Goal: Task Accomplishment & Management: Complete application form

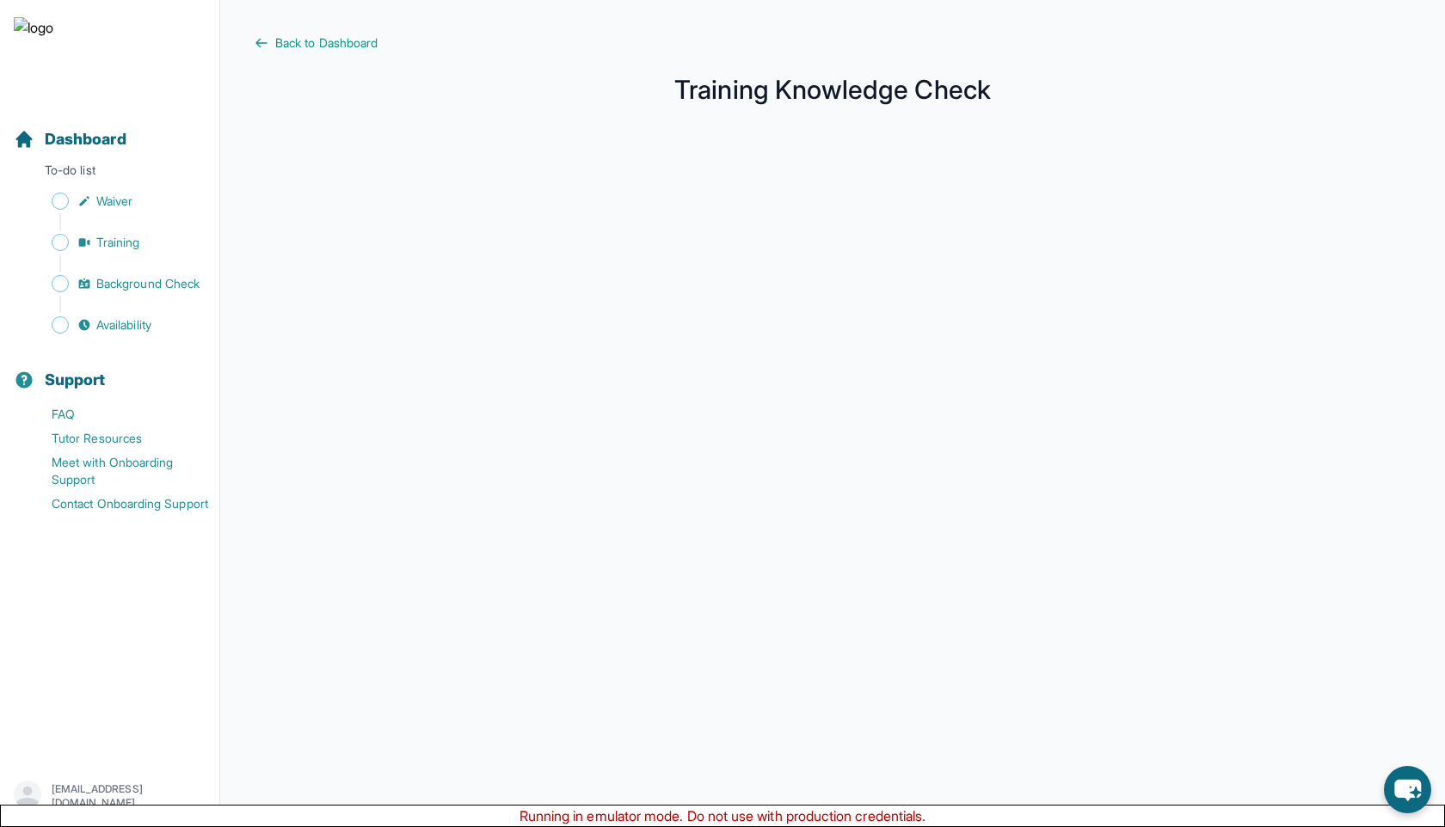
scroll to position [88, 0]
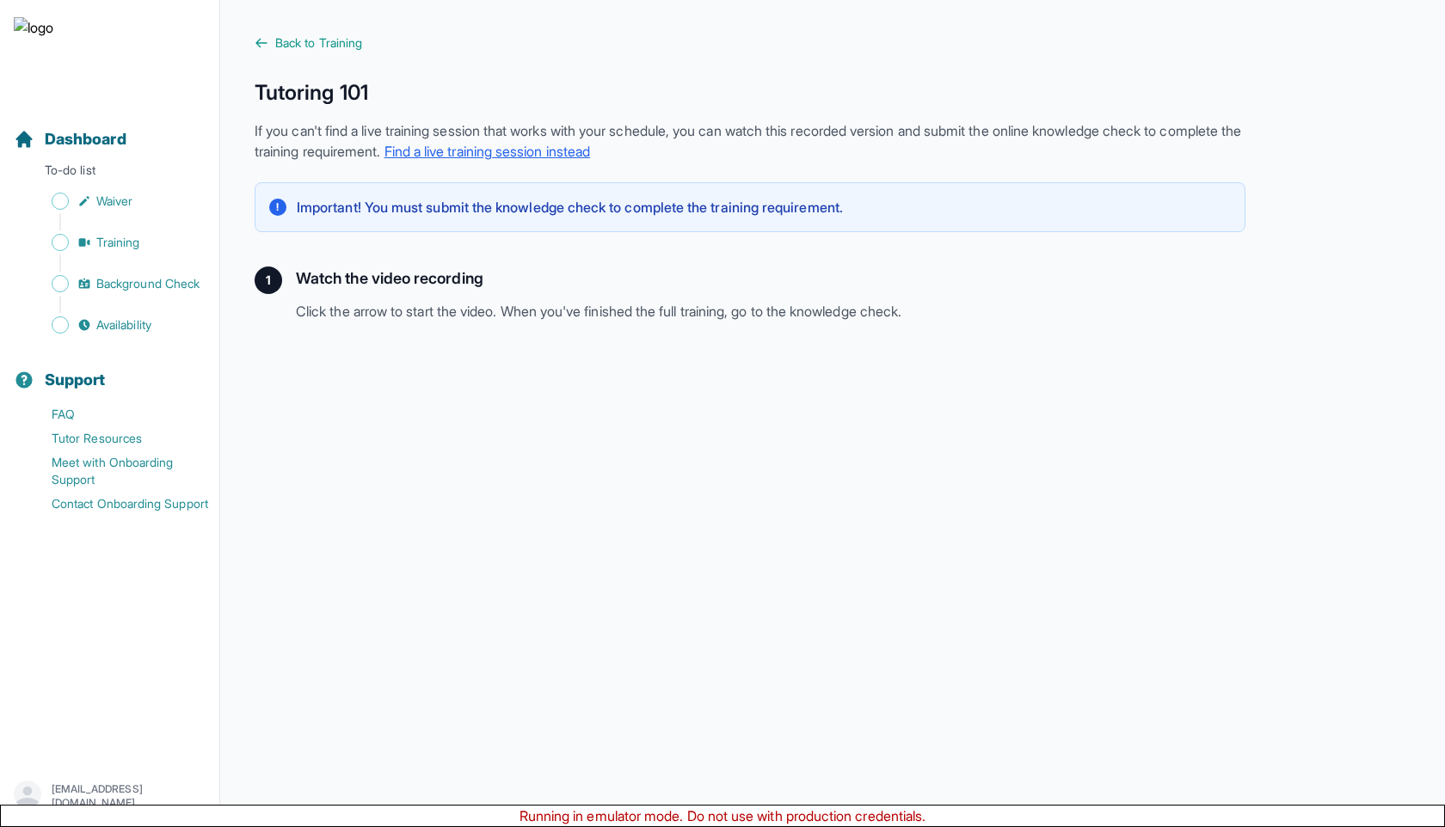
scroll to position [255, 0]
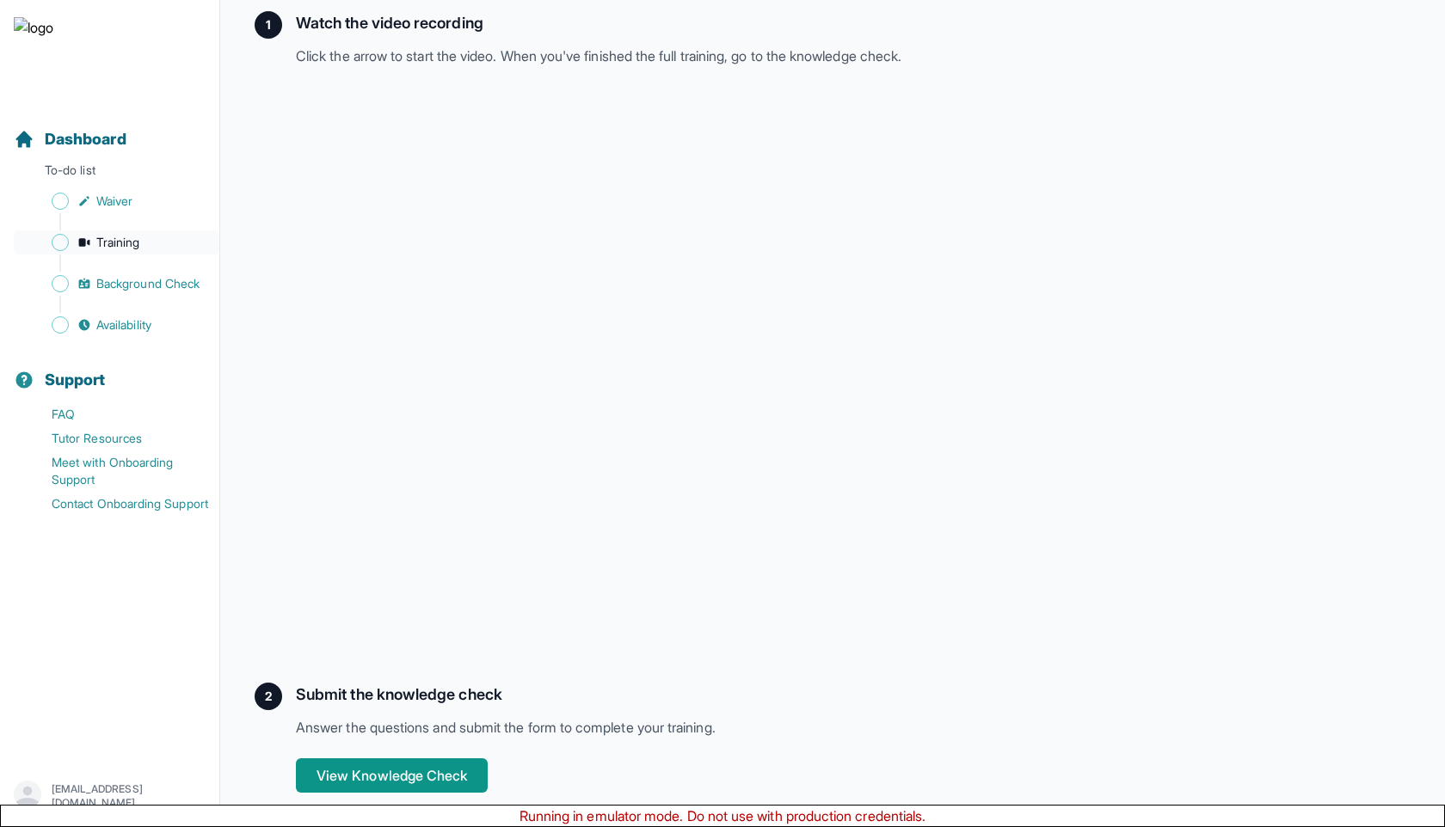
click at [138, 239] on span "Training" at bounding box center [118, 242] width 44 height 17
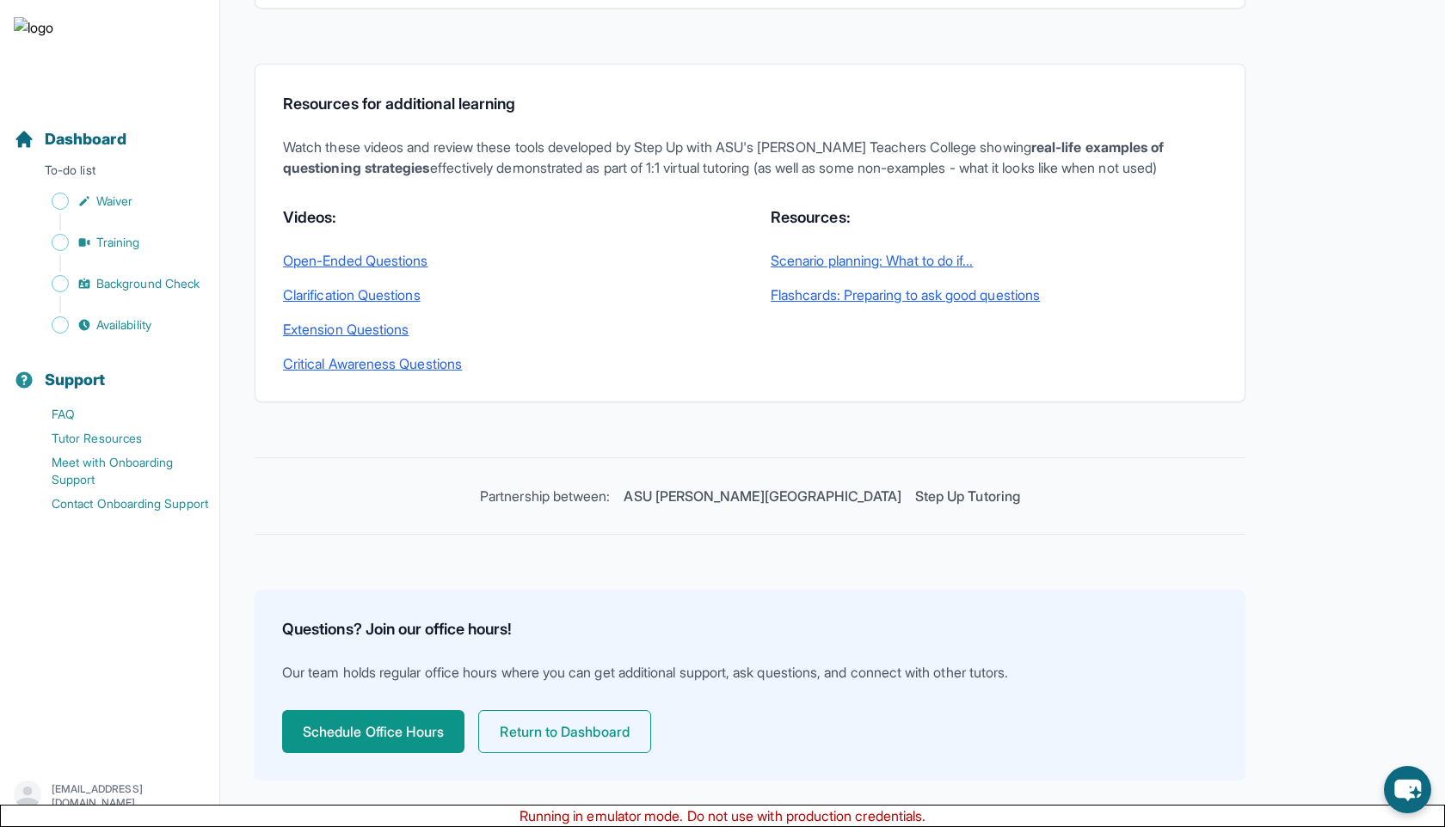
scroll to position [363, 0]
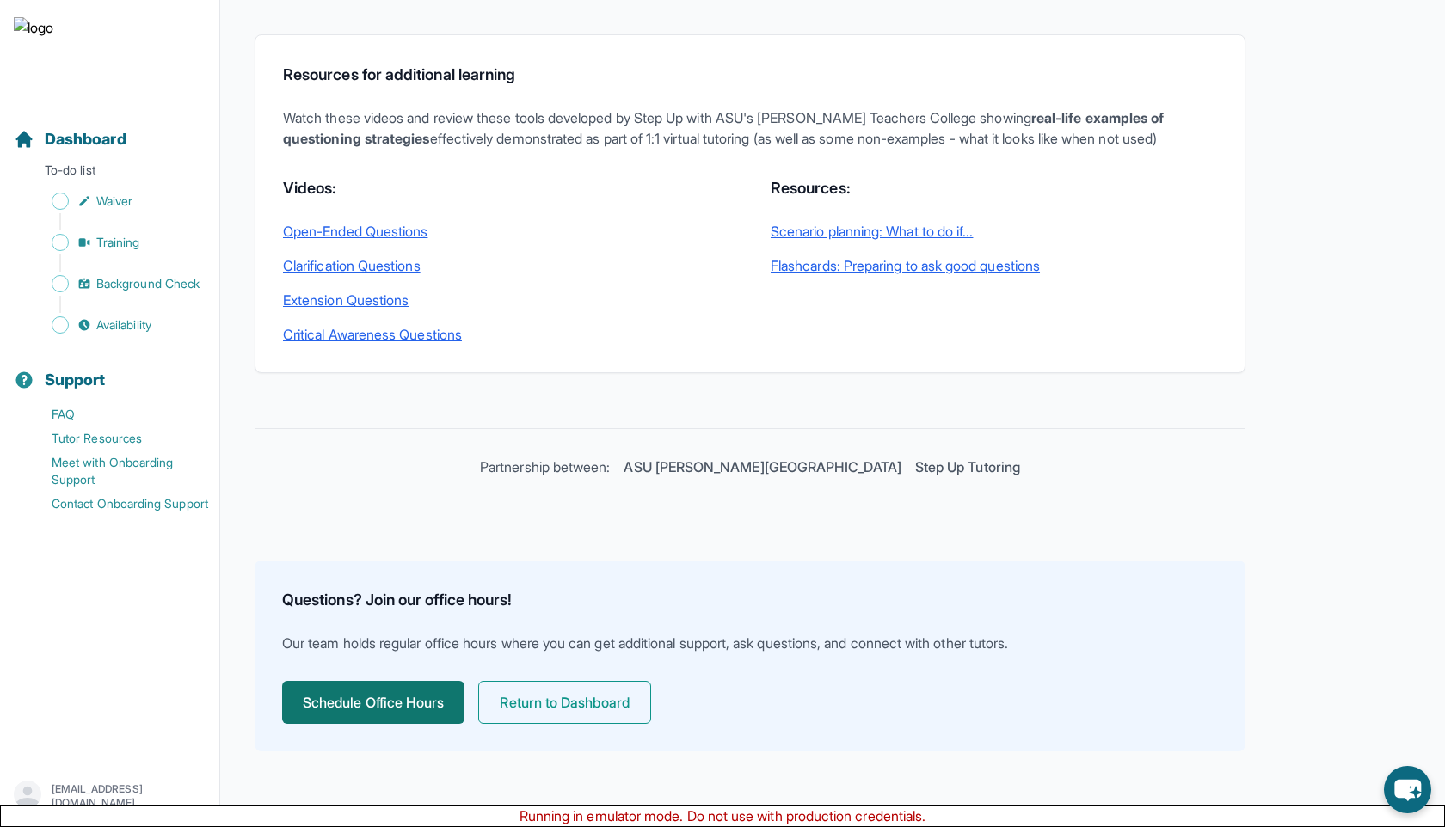
click at [434, 696] on button "Schedule Office Hours" at bounding box center [373, 702] width 182 height 43
click at [397, 706] on button "Schedule Office Hours" at bounding box center [373, 702] width 182 height 43
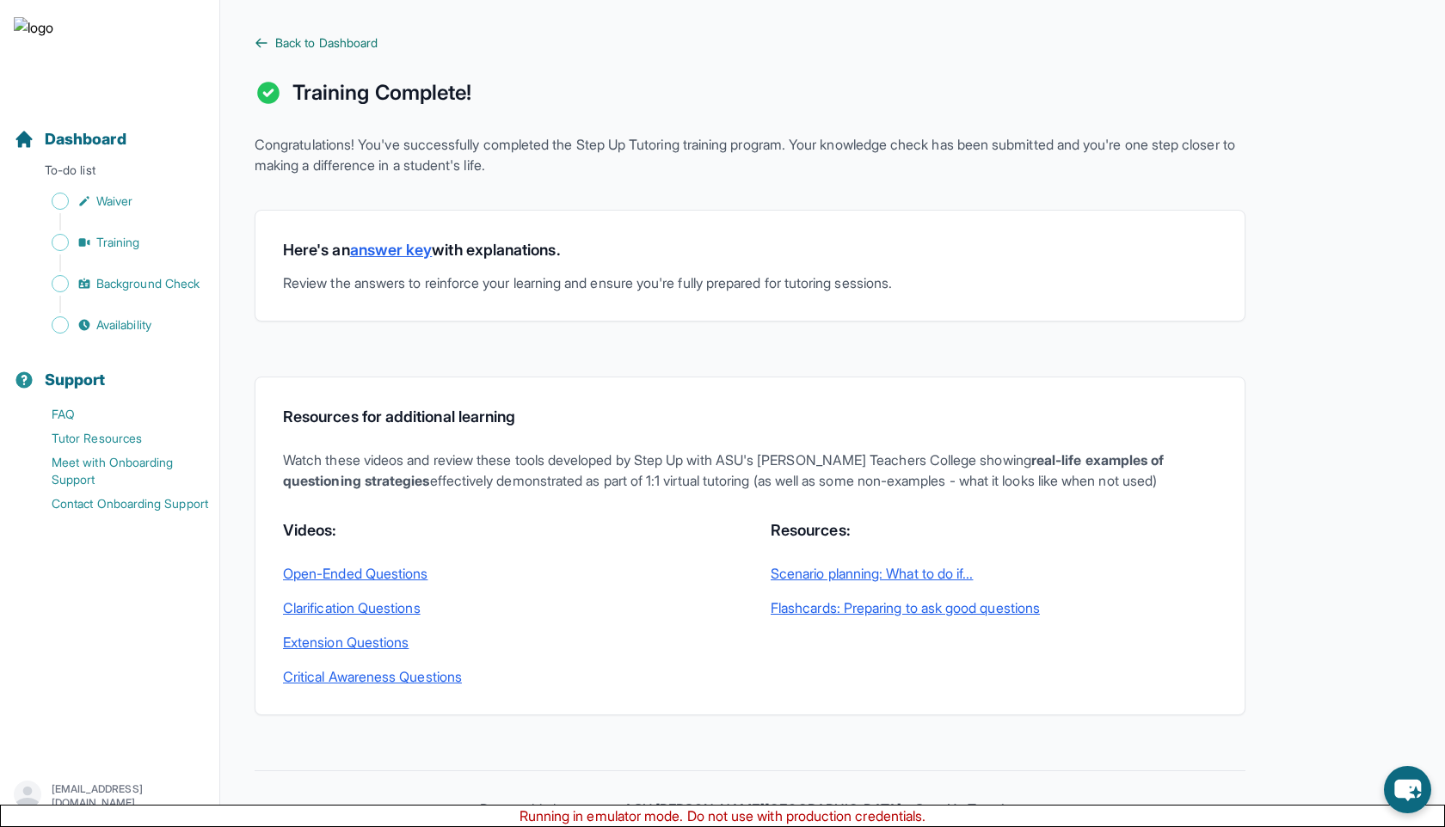
click at [325, 47] on span "Back to Dashboard" at bounding box center [326, 42] width 102 height 17
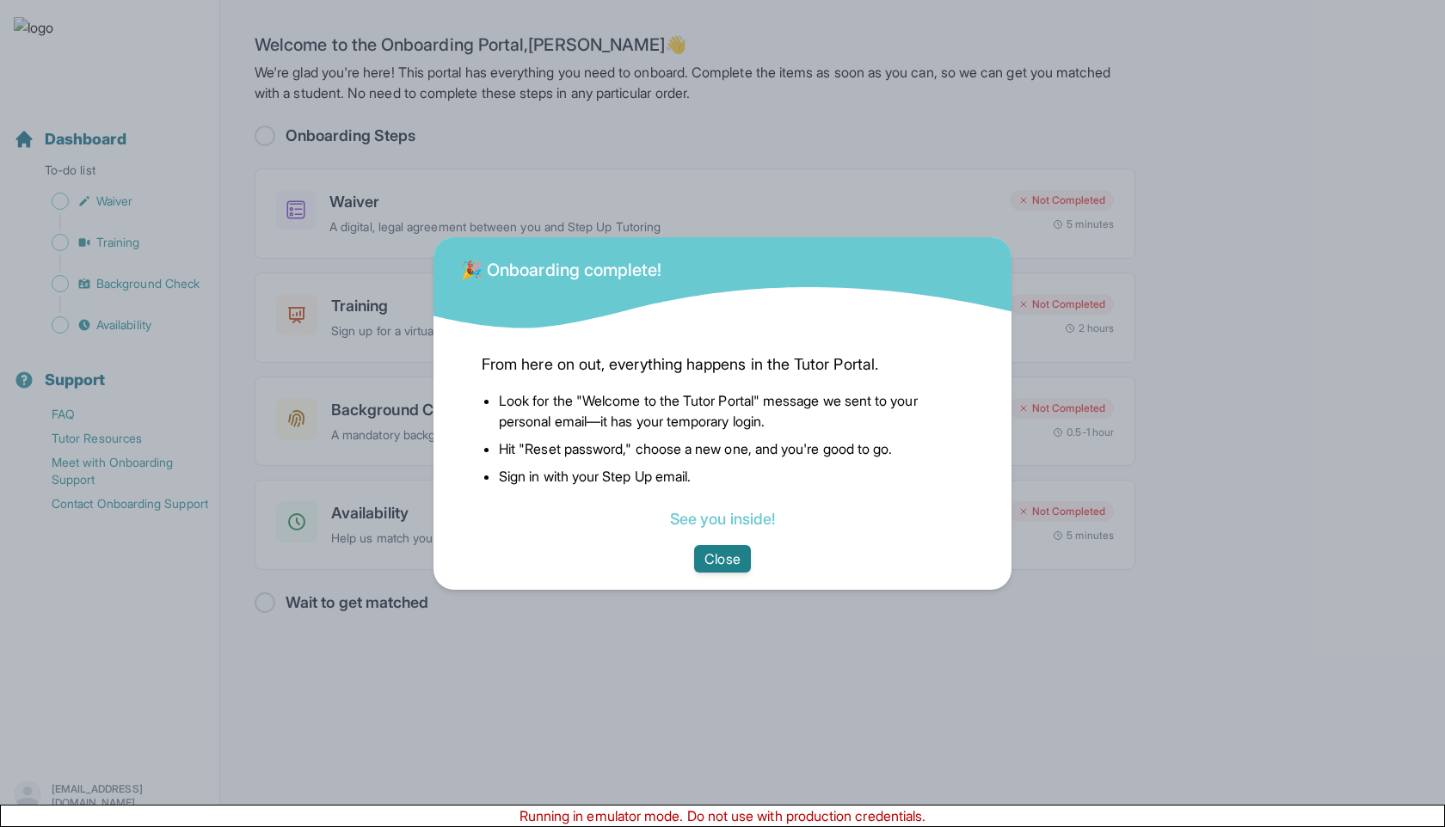
click at [709, 555] on button "Close" at bounding box center [722, 559] width 56 height 28
